Goal: Task Accomplishment & Management: Manage account settings

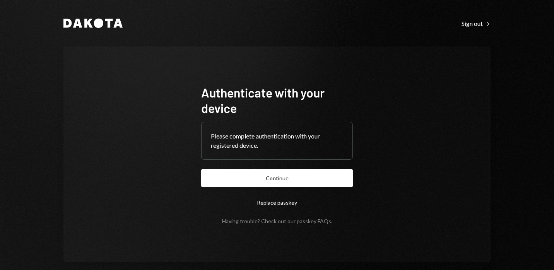
drag, startPoint x: 265, startPoint y: 192, endPoint x: 267, endPoint y: 188, distance: 4.7
click at [265, 192] on form "Authenticate with your device Please complete authentication with your register…" at bounding box center [277, 155] width 152 height 140
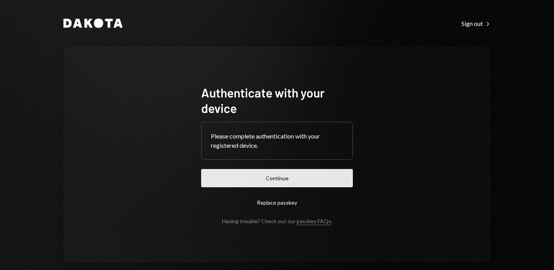
click at [267, 185] on button "Continue" at bounding box center [277, 178] width 152 height 18
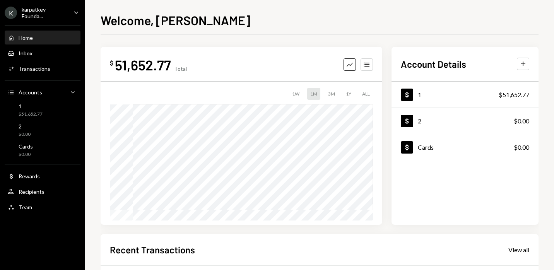
click at [548, 194] on div "Welcome, [PERSON_NAME] $ 51,652.77 Total Graph Accounts 1W 1M 3M 1Y ALL $51,652…" at bounding box center [319, 135] width 468 height 270
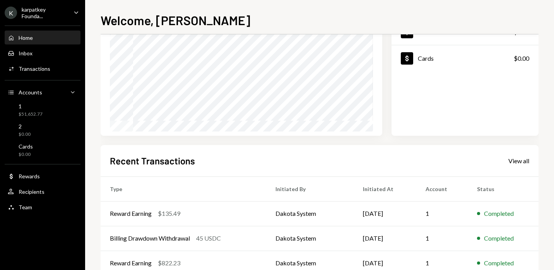
scroll to position [39, 0]
